Goal: Find specific page/section: Find specific page/section

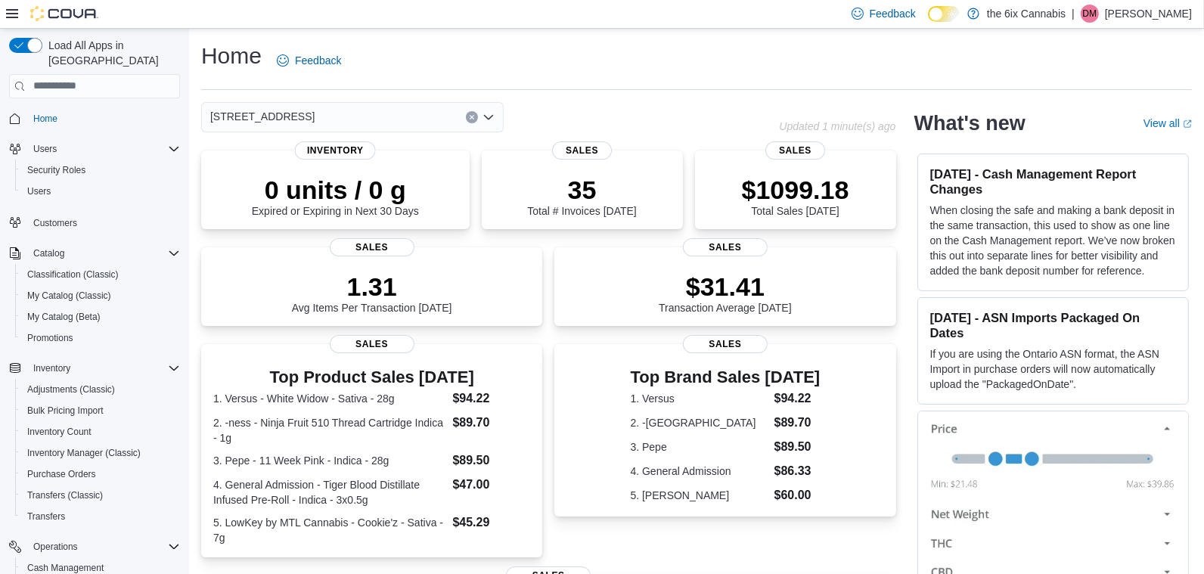
click at [474, 114] on icon "Clear input" at bounding box center [472, 117] width 6 height 6
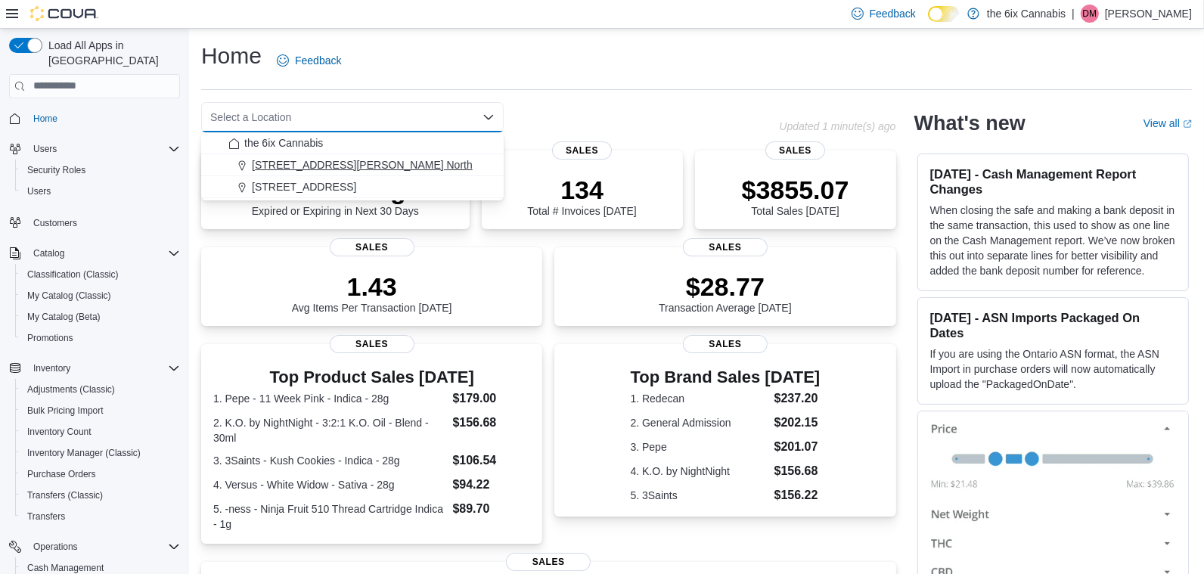
click at [415, 164] on div "[STREET_ADDRESS][PERSON_NAME] North" at bounding box center [361, 164] width 266 height 15
